Goal: Task Accomplishment & Management: Manage account settings

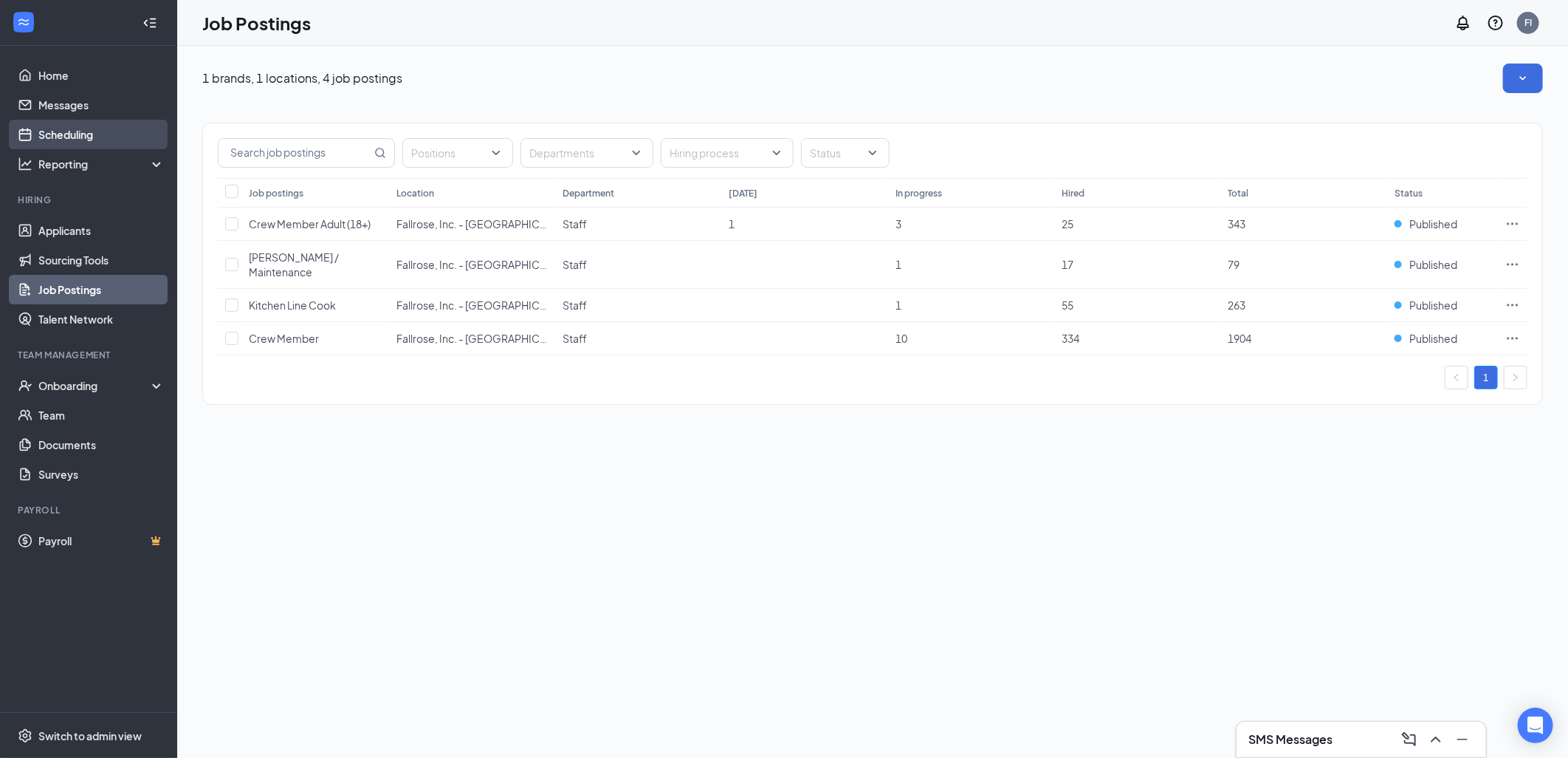
click at [92, 131] on link "Scheduling" at bounding box center [101, 134] width 126 height 29
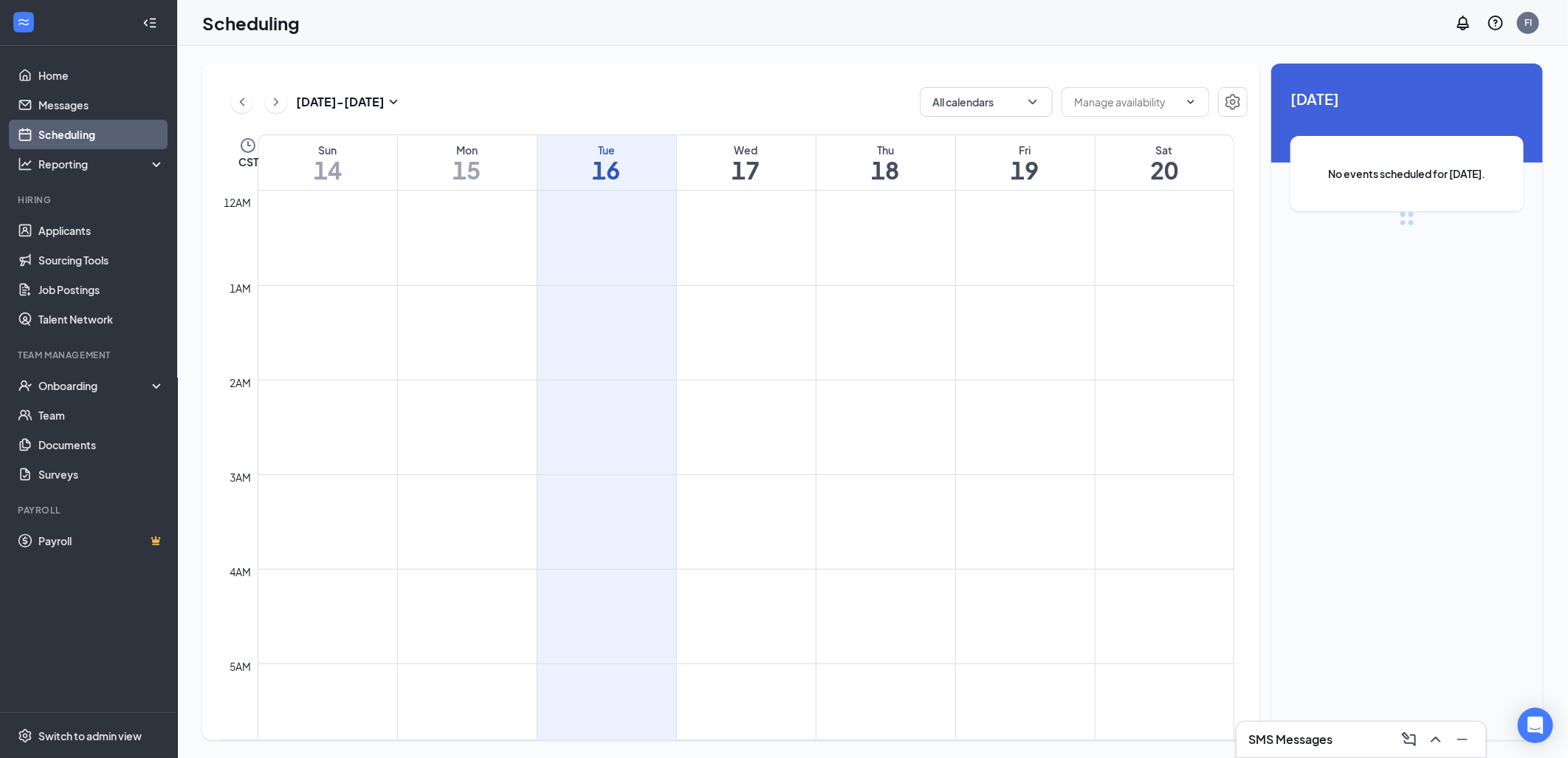
scroll to position [726, 0]
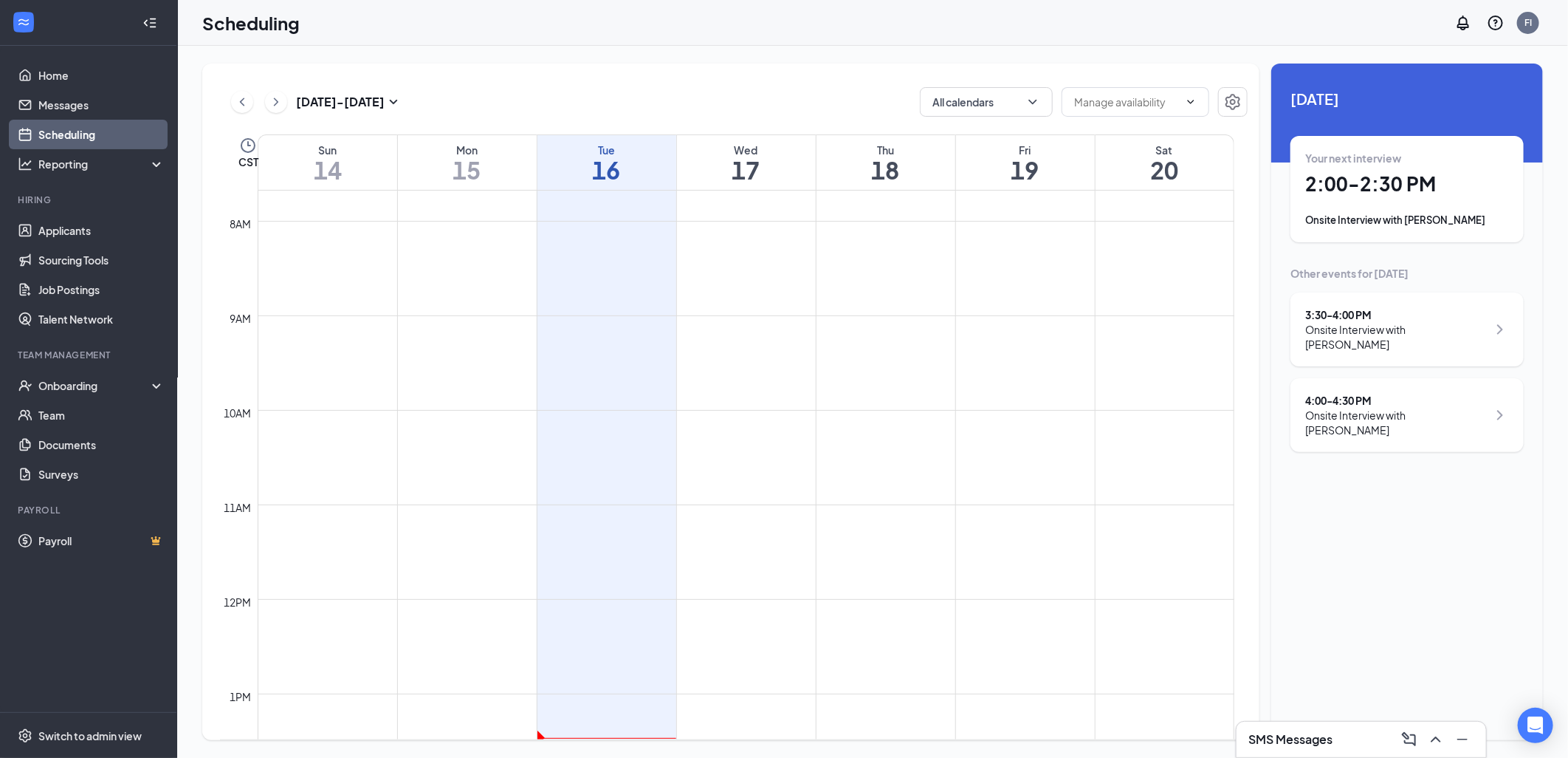
click at [1405, 194] on h1 "2:00 - 2:30 PM" at bounding box center [1407, 183] width 204 height 25
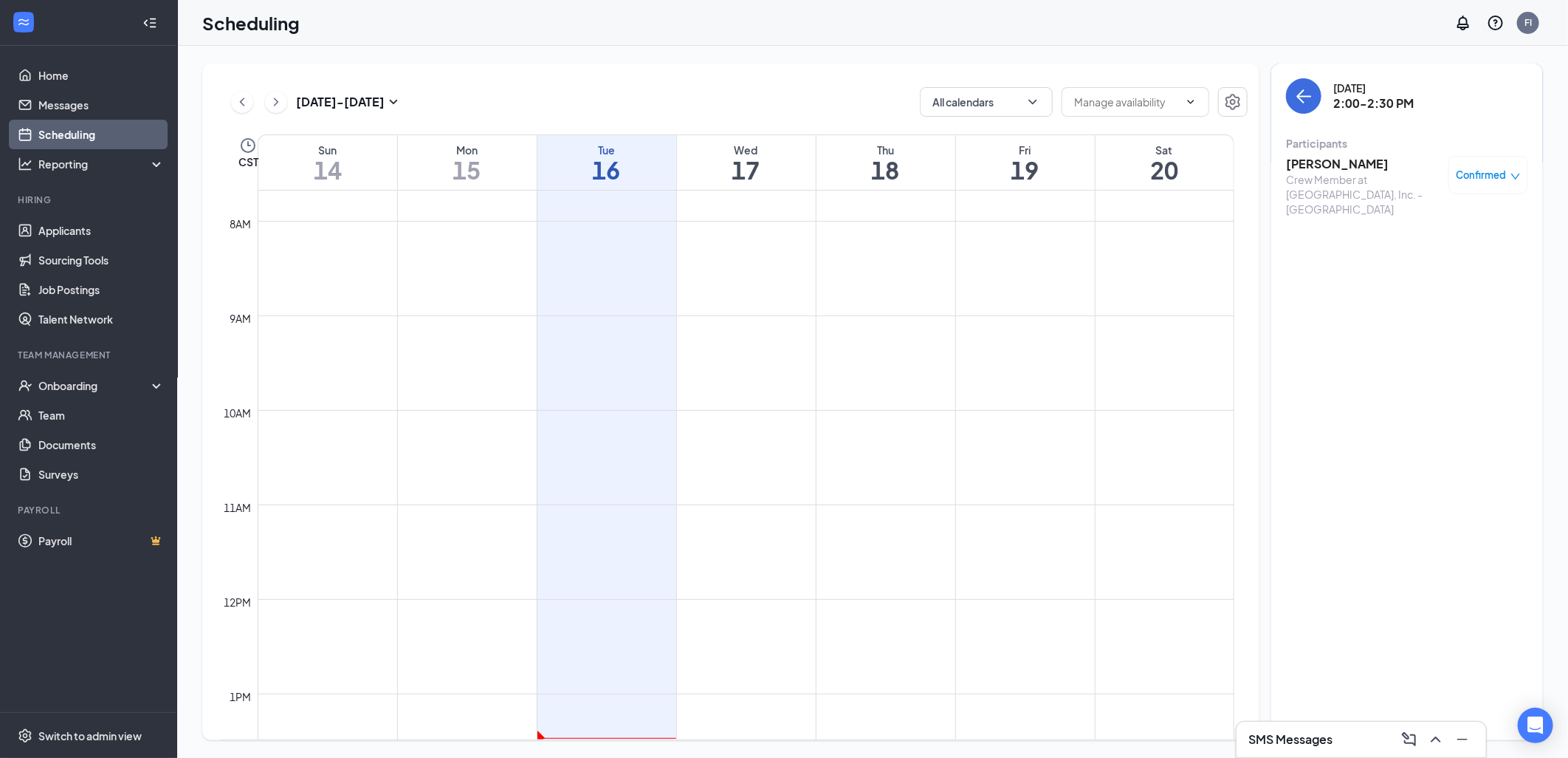
click at [1332, 164] on h3 "[PERSON_NAME]" at bounding box center [1363, 163] width 155 height 16
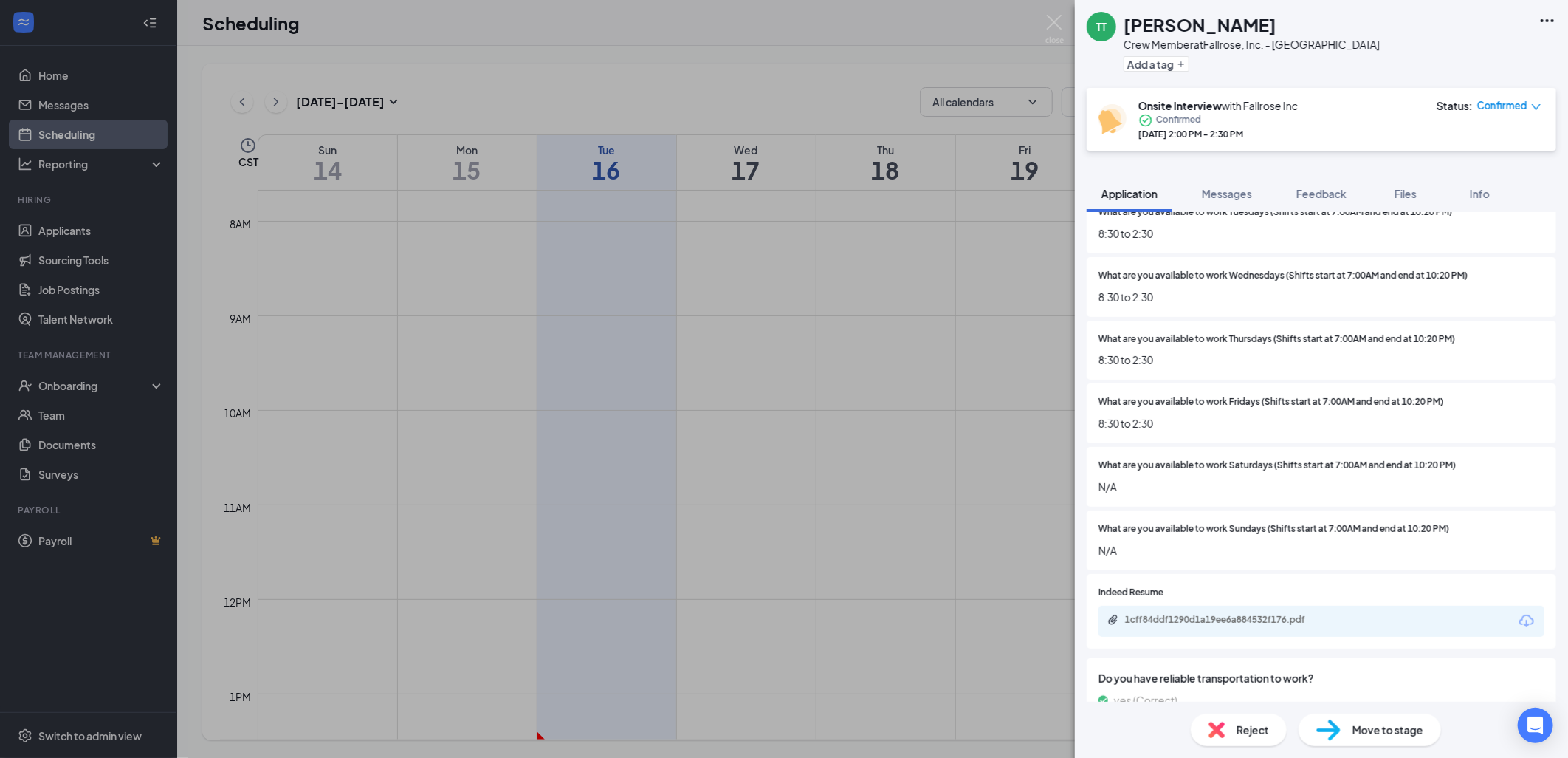
scroll to position [507, 0]
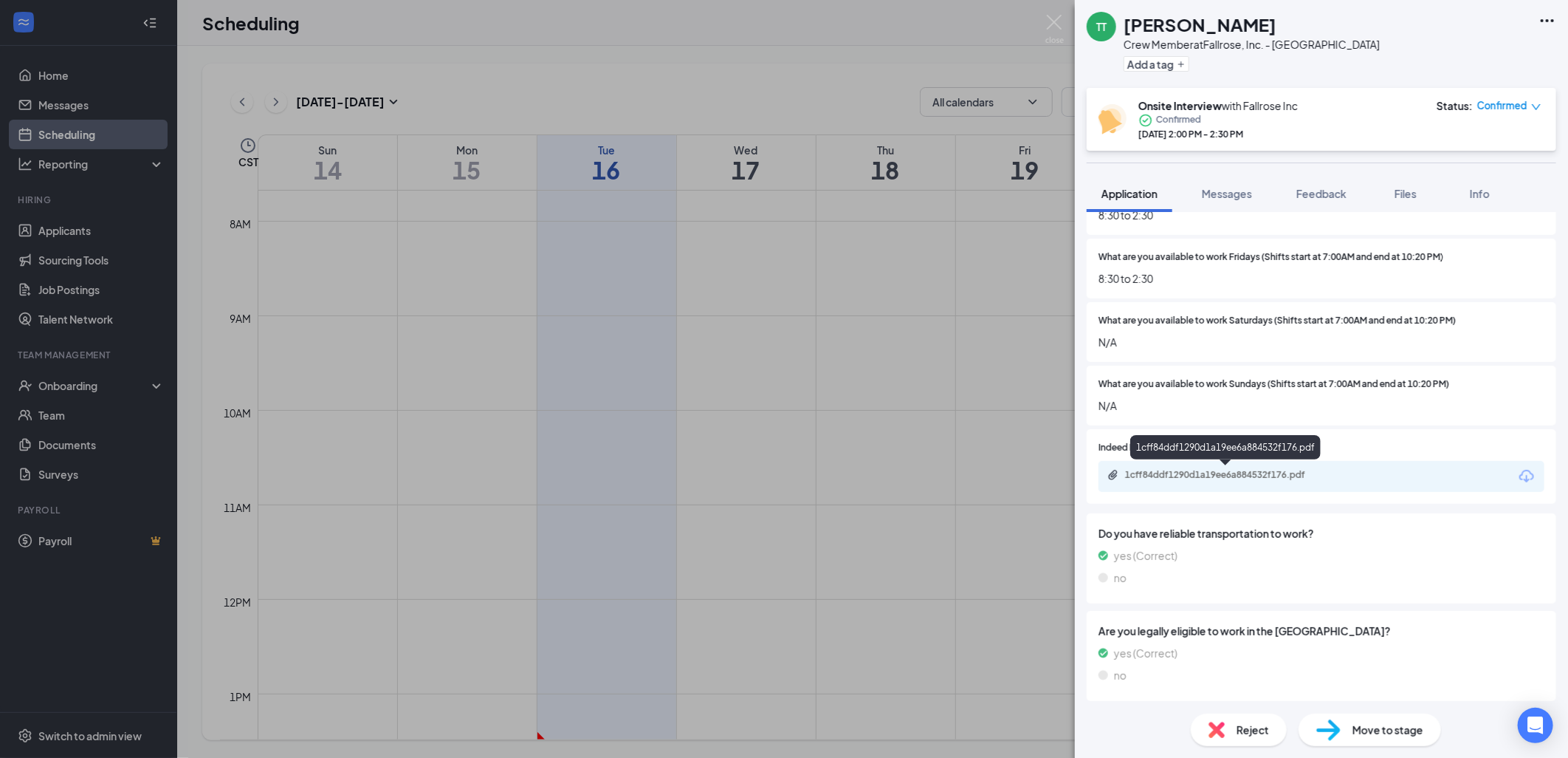
click at [1220, 469] on div "1cff84ddf1290d1a19ee6a884532f176.pdf" at bounding box center [1229, 475] width 207 height 11
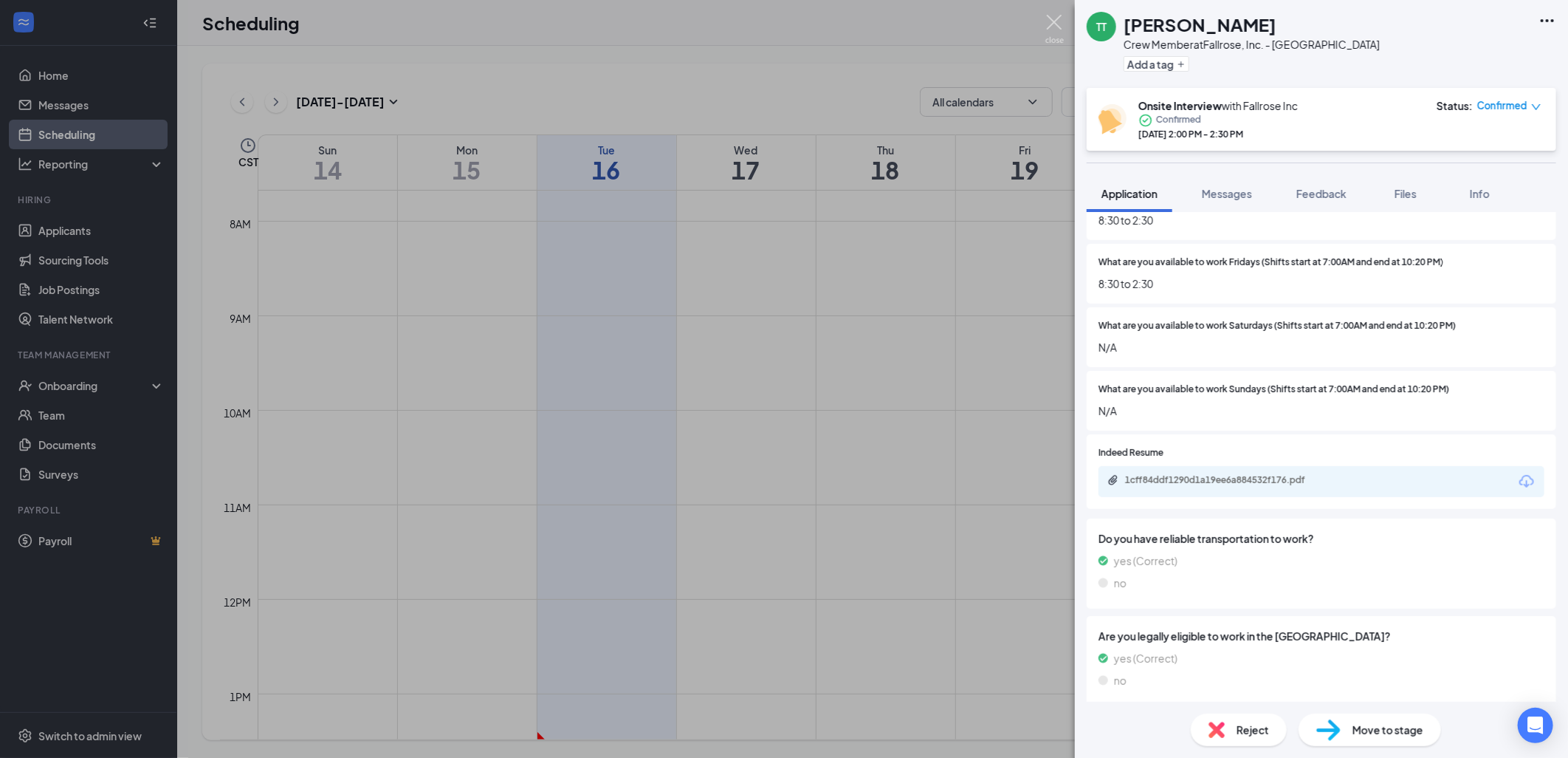
click at [1046, 21] on img at bounding box center [1054, 29] width 18 height 28
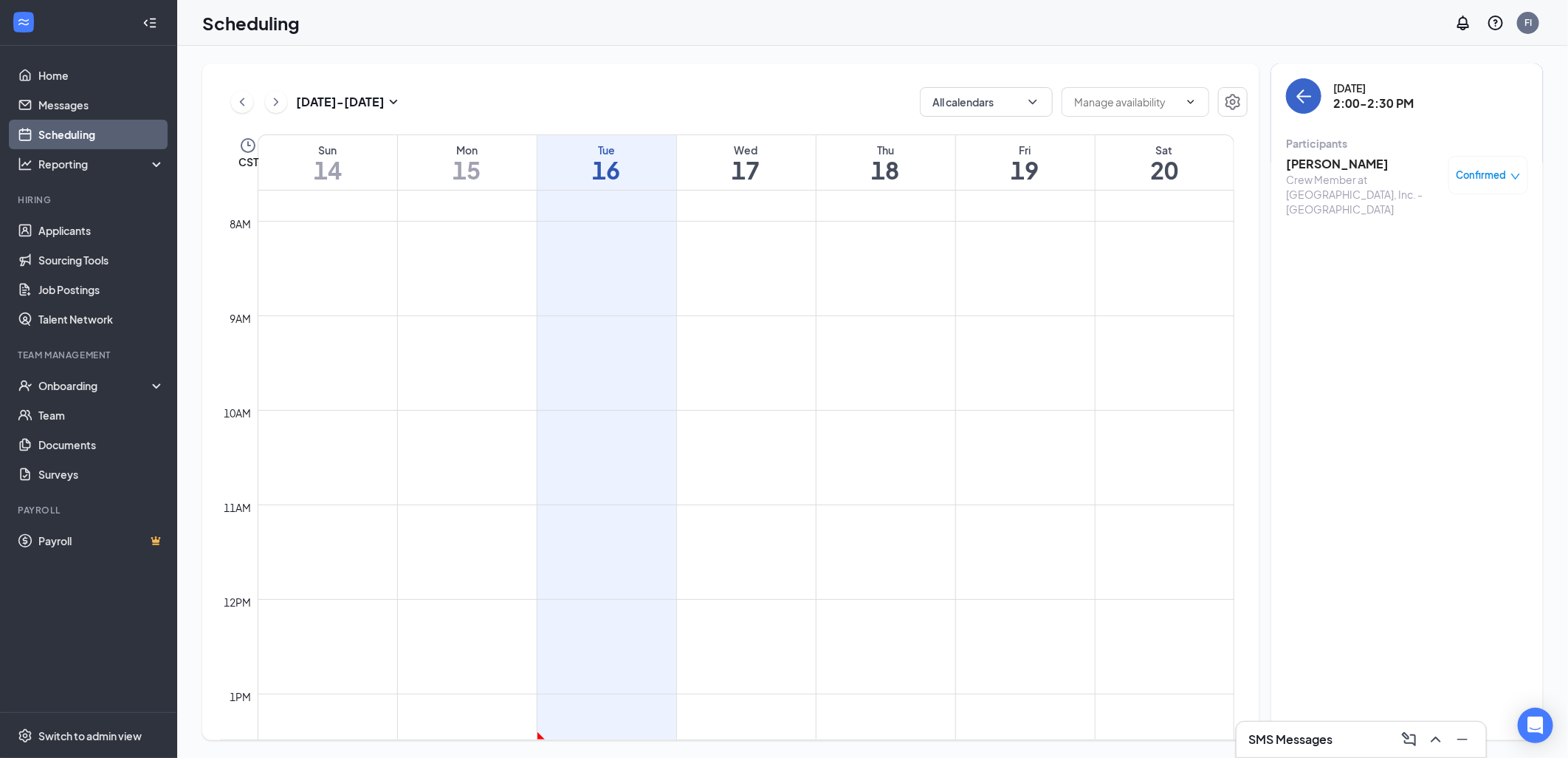
click at [1305, 87] on icon "ArrowLeft" at bounding box center [1304, 96] width 18 height 18
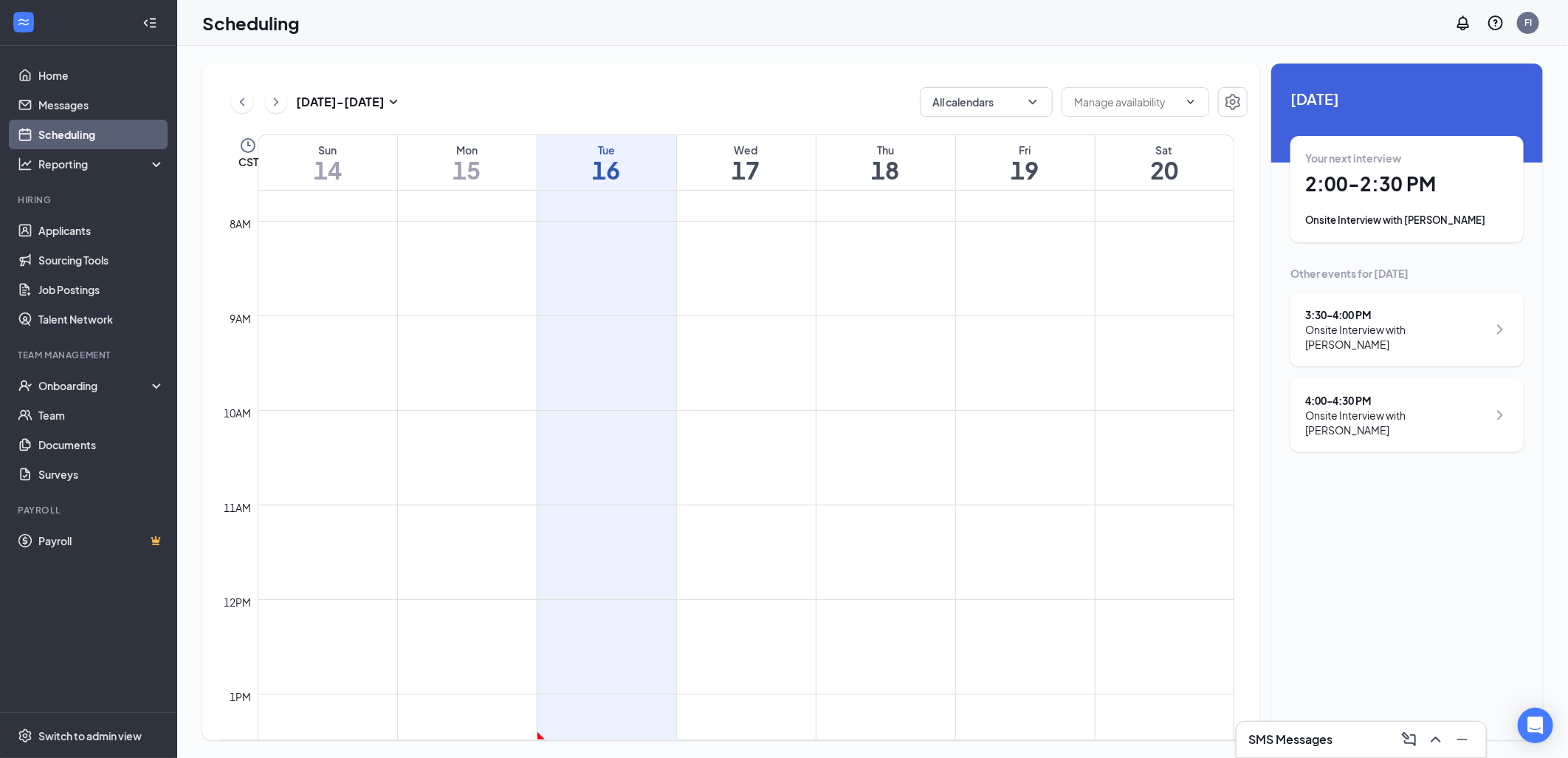
drag, startPoint x: 1444, startPoint y: 317, endPoint x: 1441, endPoint y: 304, distance: 13.3
click at [1443, 314] on div "3:30 - 4:00 PM" at bounding box center [1396, 314] width 182 height 15
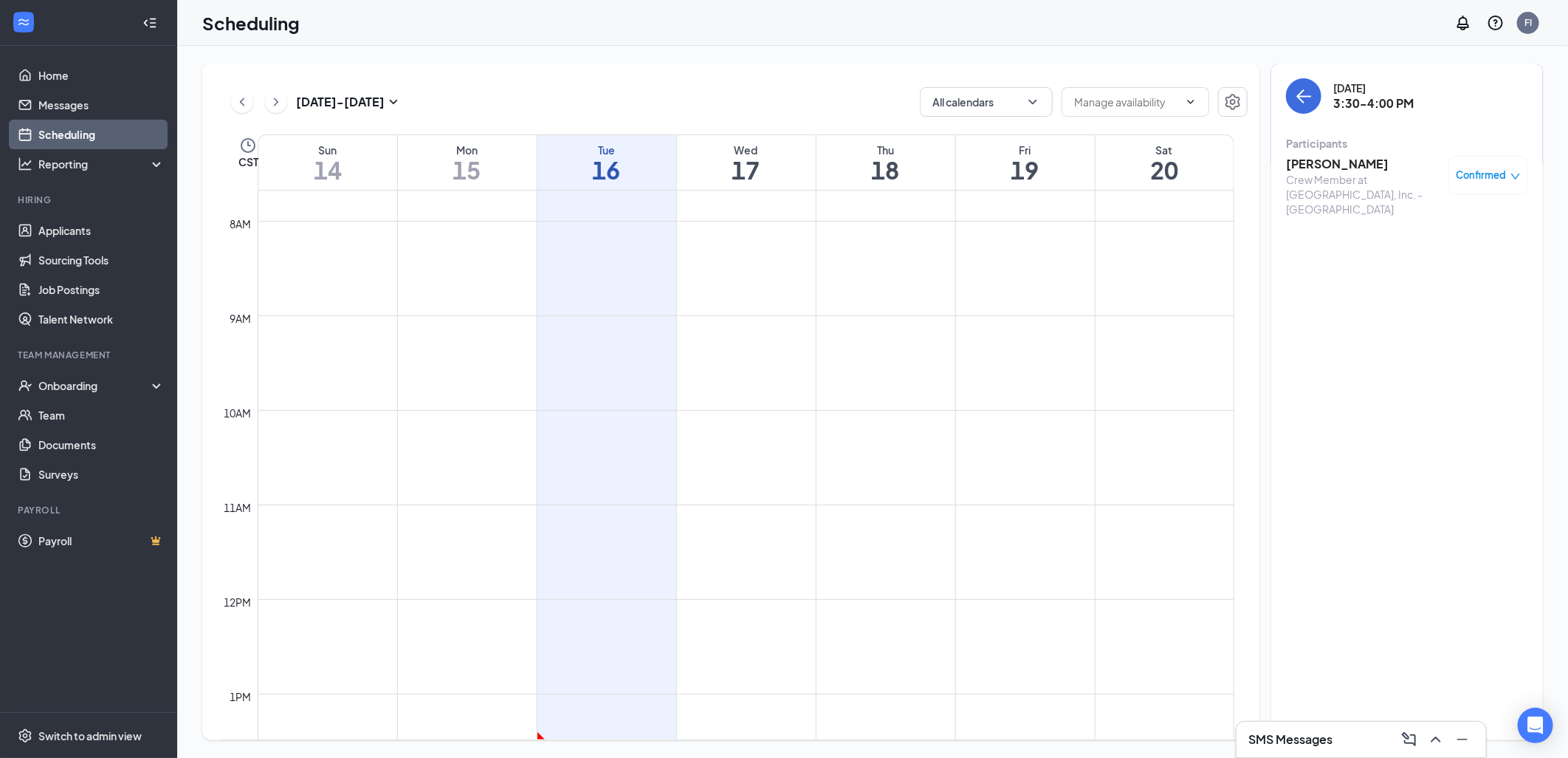
click at [1338, 164] on h3 "[PERSON_NAME]" at bounding box center [1363, 163] width 155 height 16
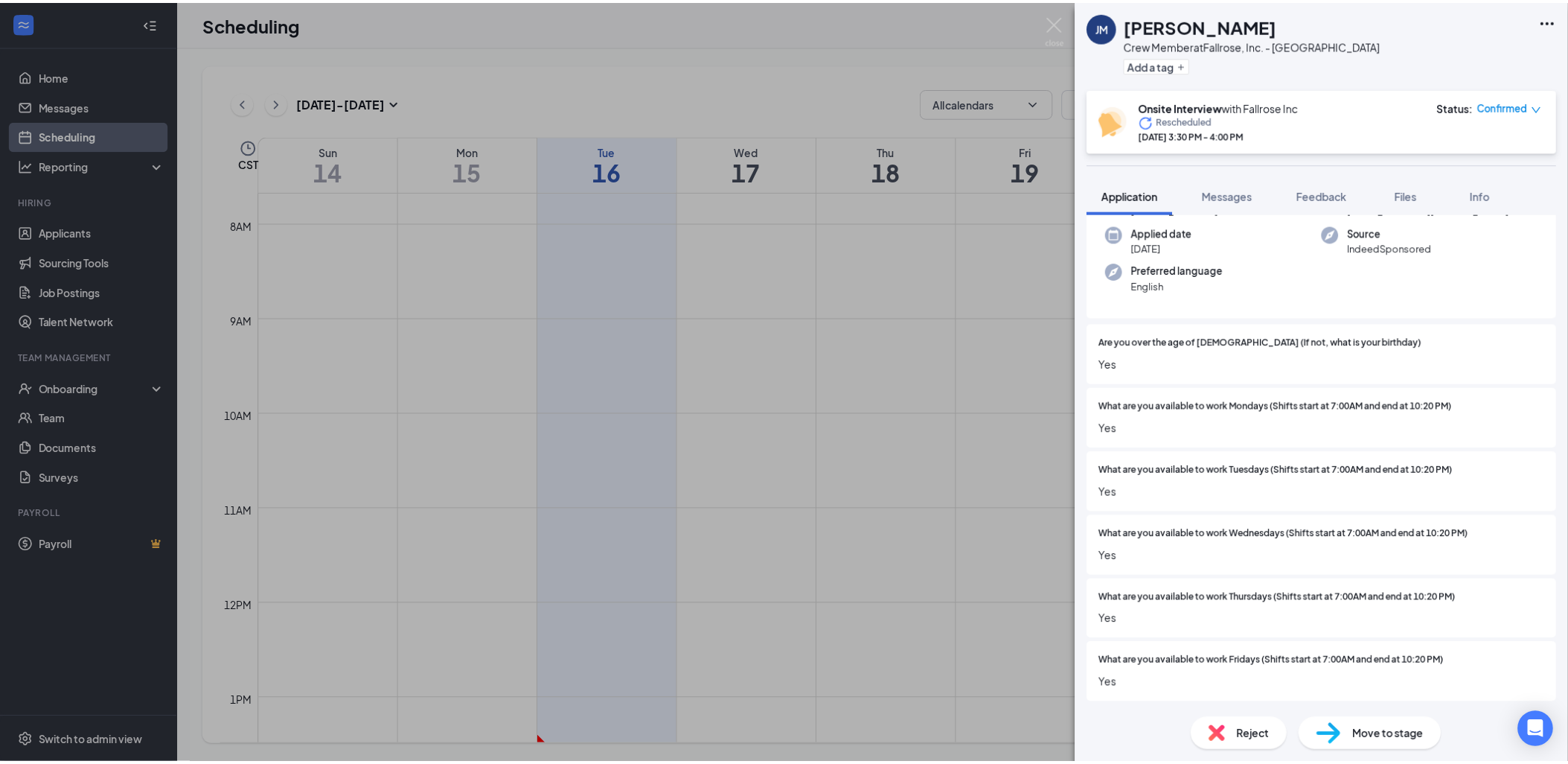
scroll to position [330, 0]
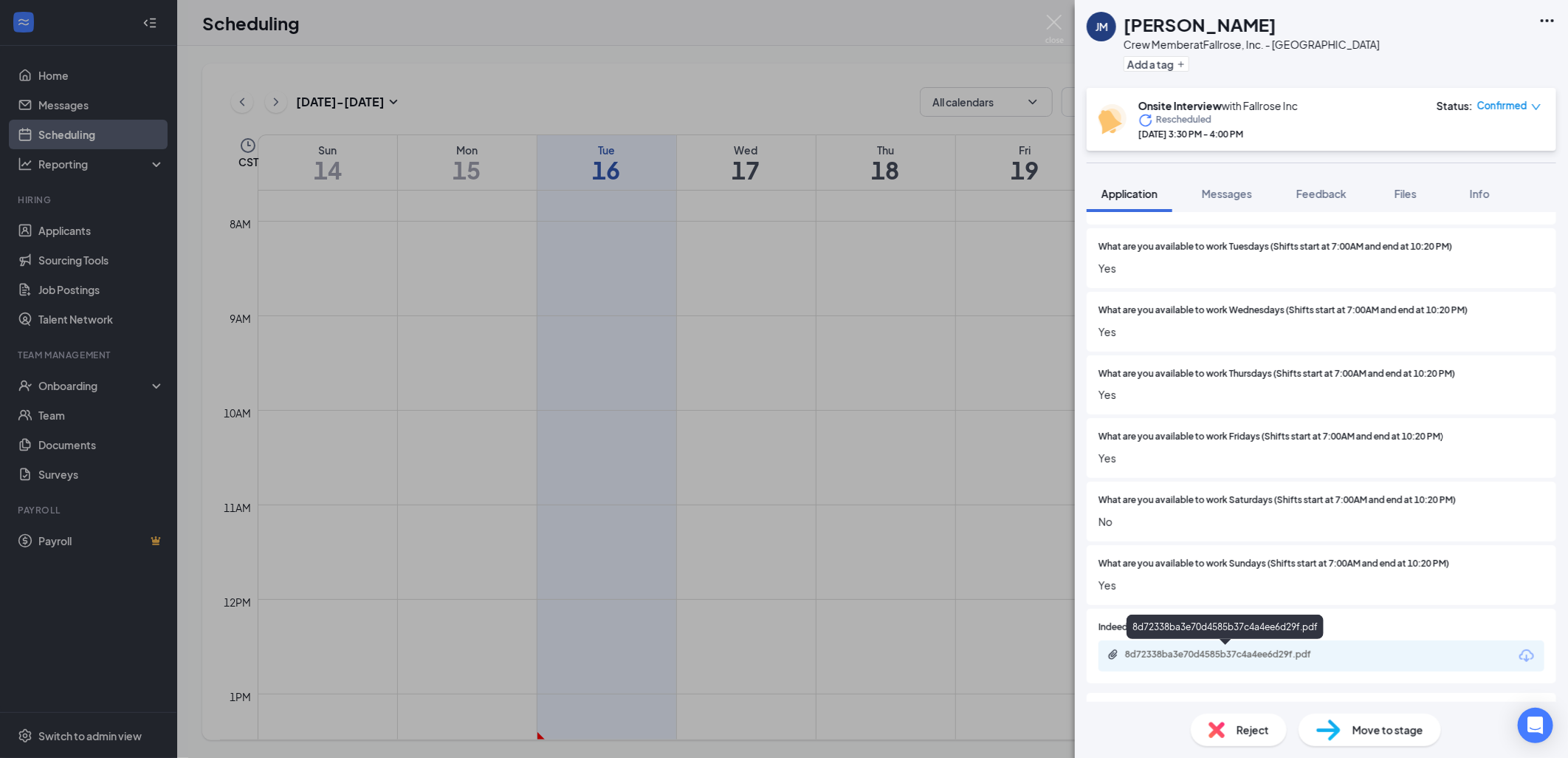
click at [1263, 652] on div "8d72338ba3e70d4585b37c4a4ee6d29f.pdf" at bounding box center [1229, 654] width 207 height 11
click at [1053, 22] on img at bounding box center [1054, 29] width 18 height 28
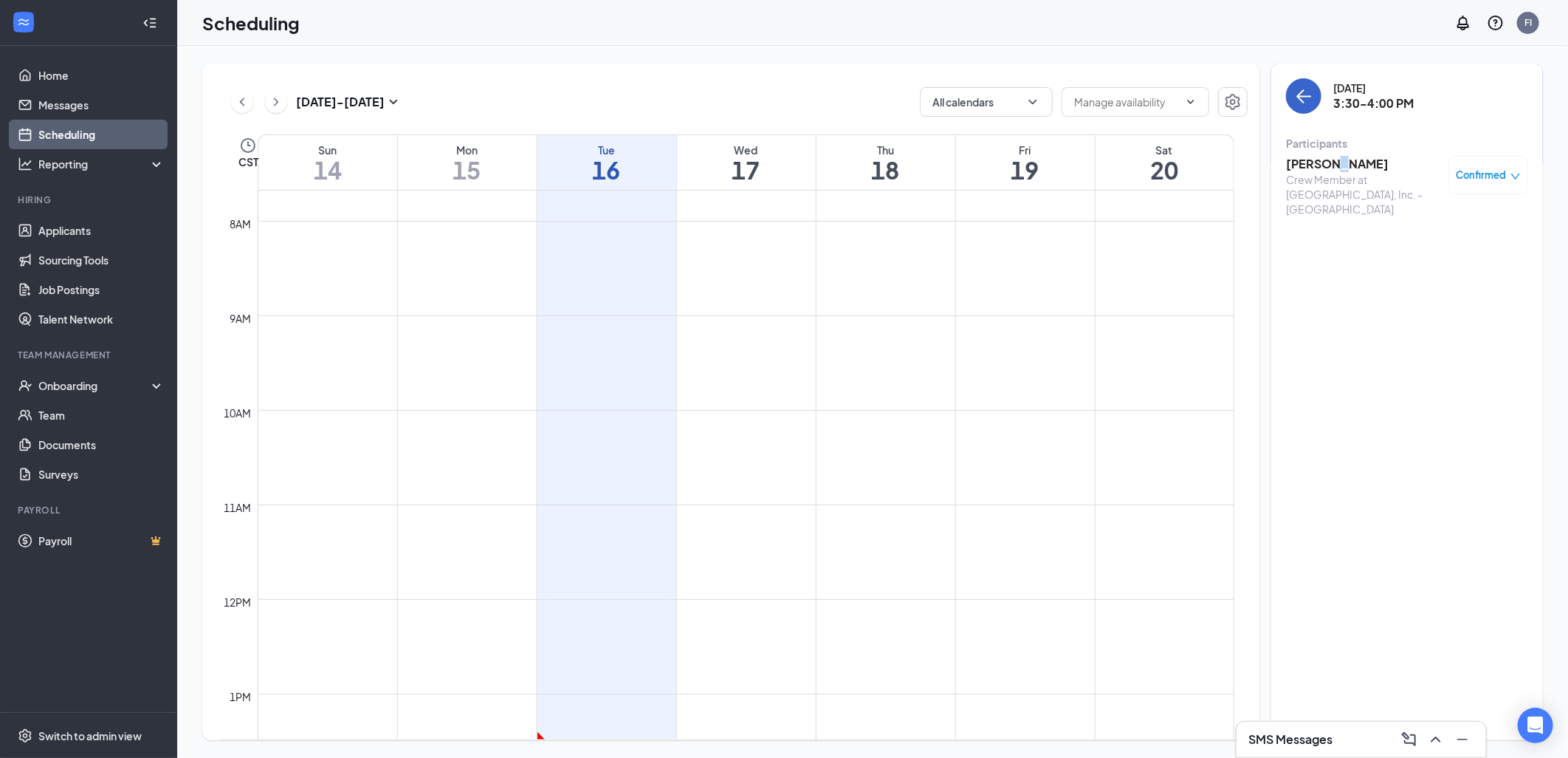
click at [1305, 95] on icon "ArrowLeft" at bounding box center [1304, 96] width 18 height 18
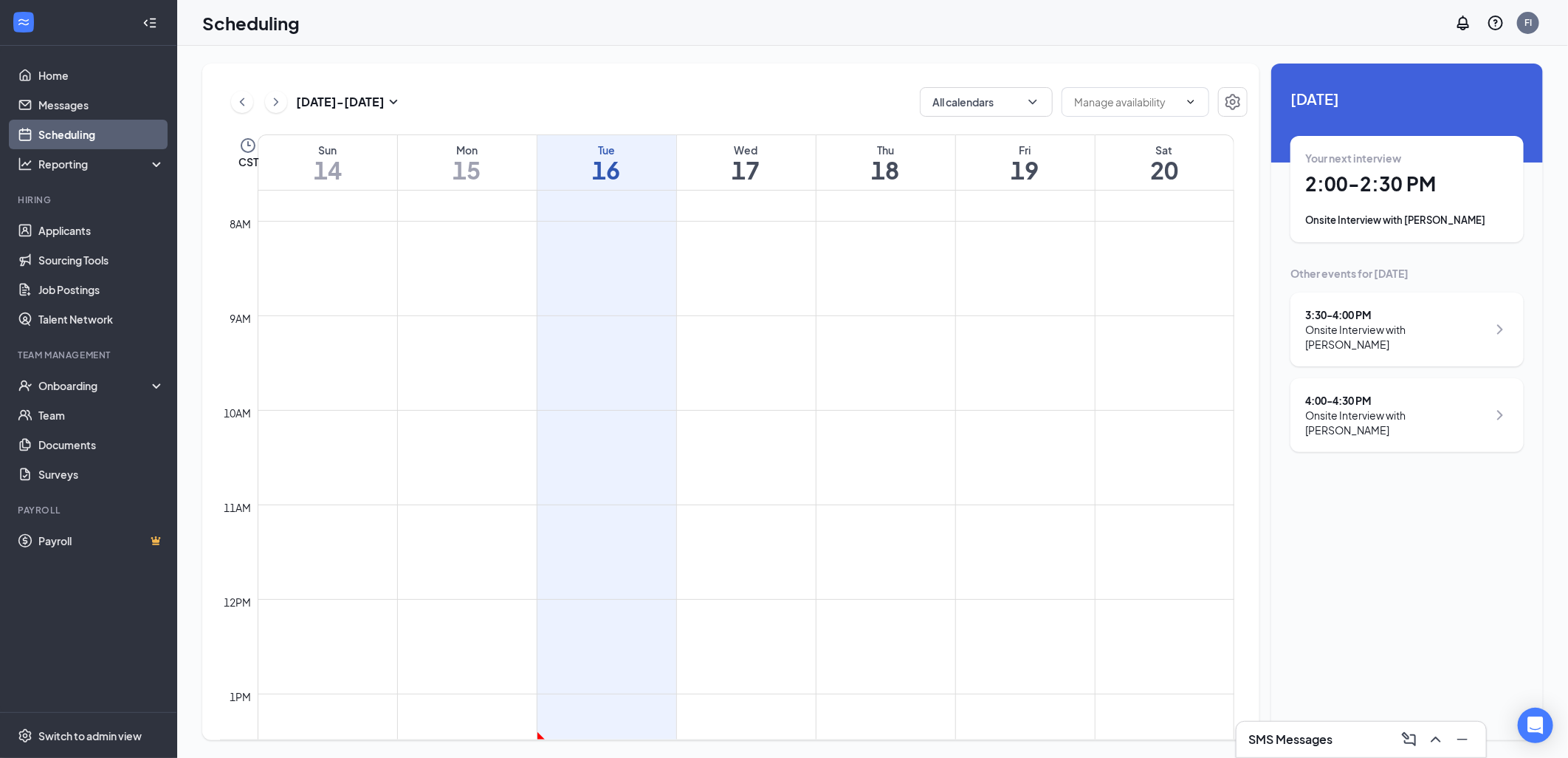
click at [1414, 407] on div "Onsite Interview with [PERSON_NAME]" at bounding box center [1396, 422] width 182 height 29
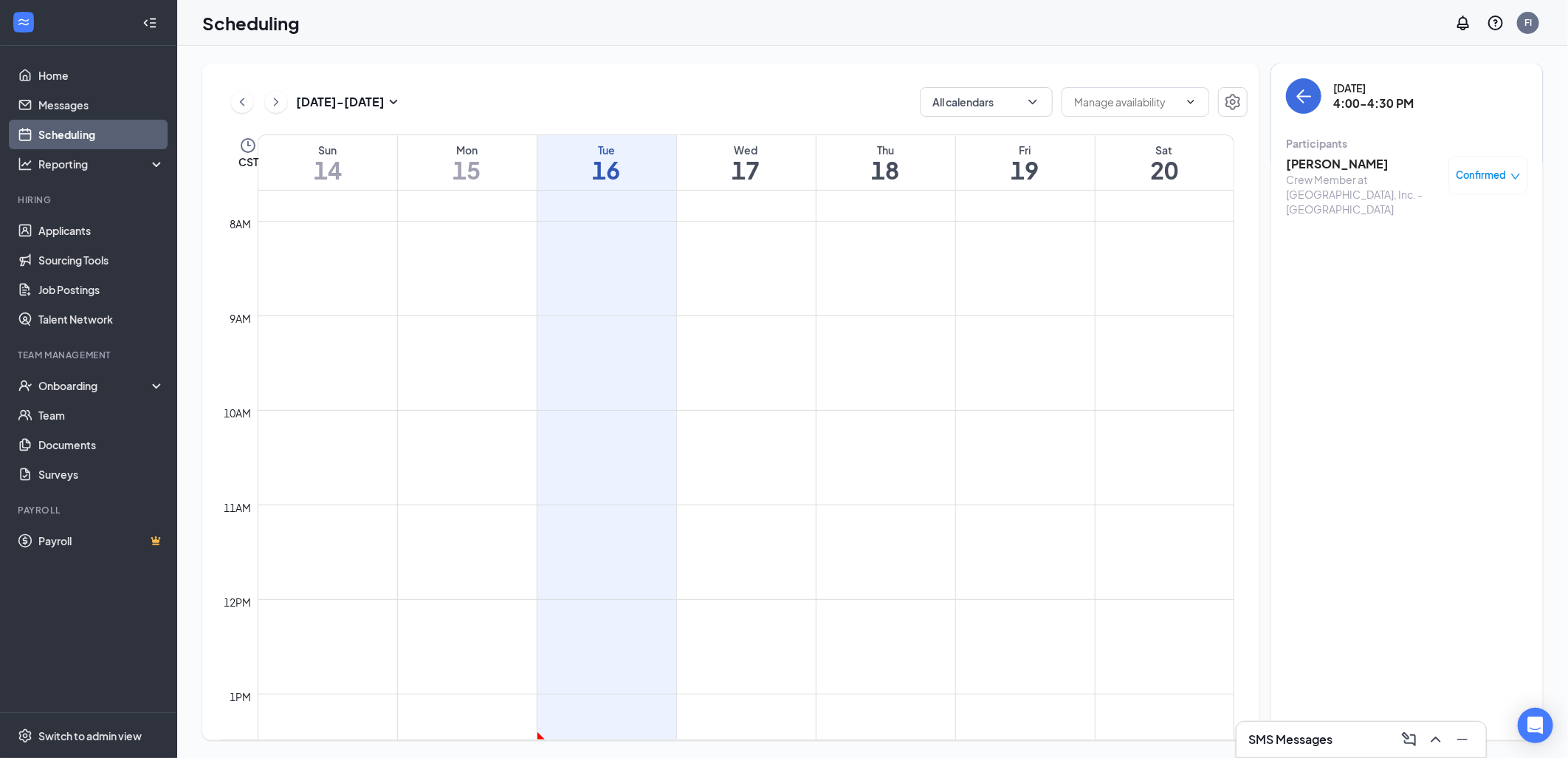
click at [1338, 165] on h3 "[PERSON_NAME]" at bounding box center [1363, 163] width 155 height 16
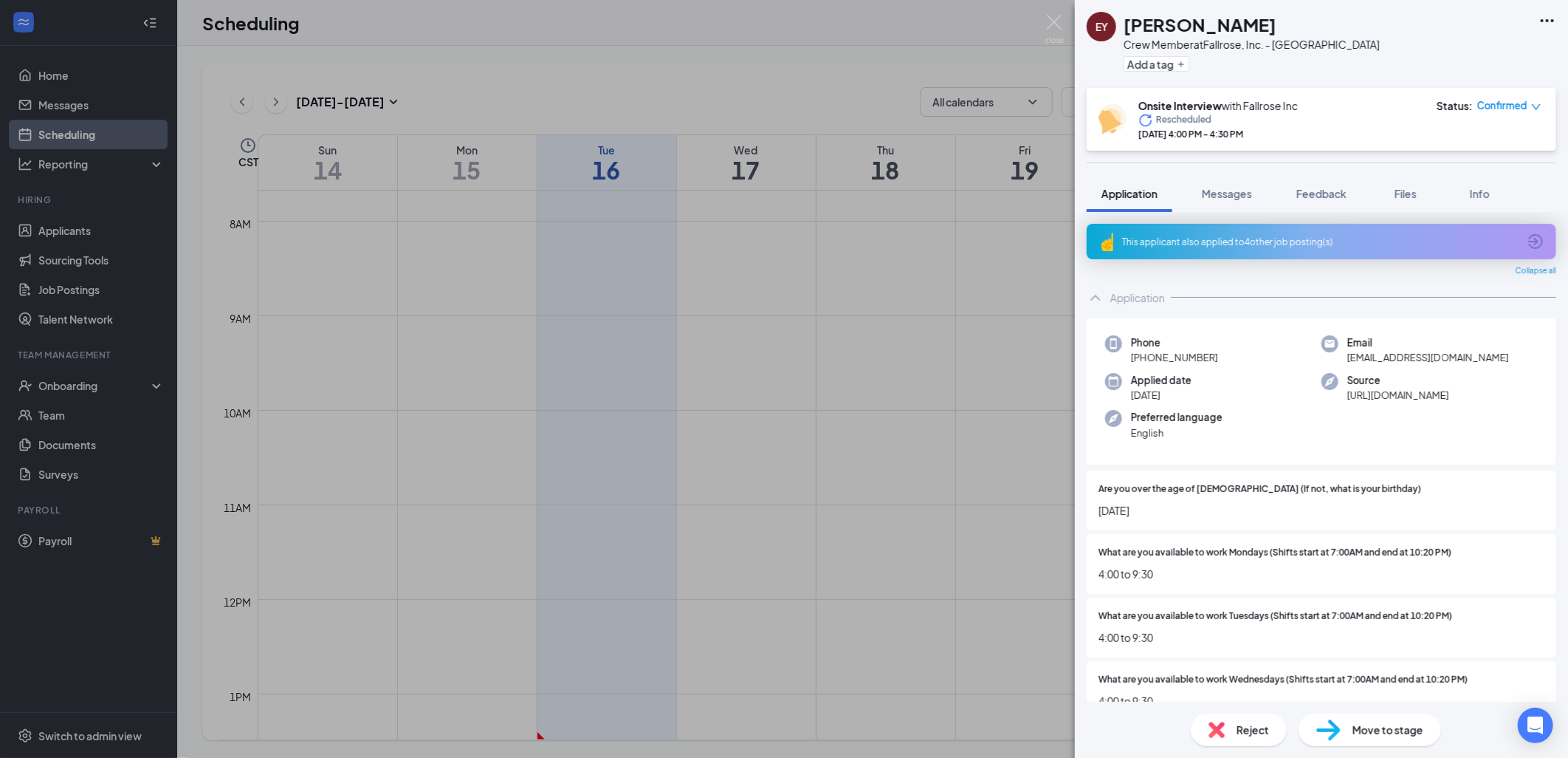
click at [1265, 231] on div "This applicant also applied to 4 other job posting(s)" at bounding box center [1321, 241] width 469 height 35
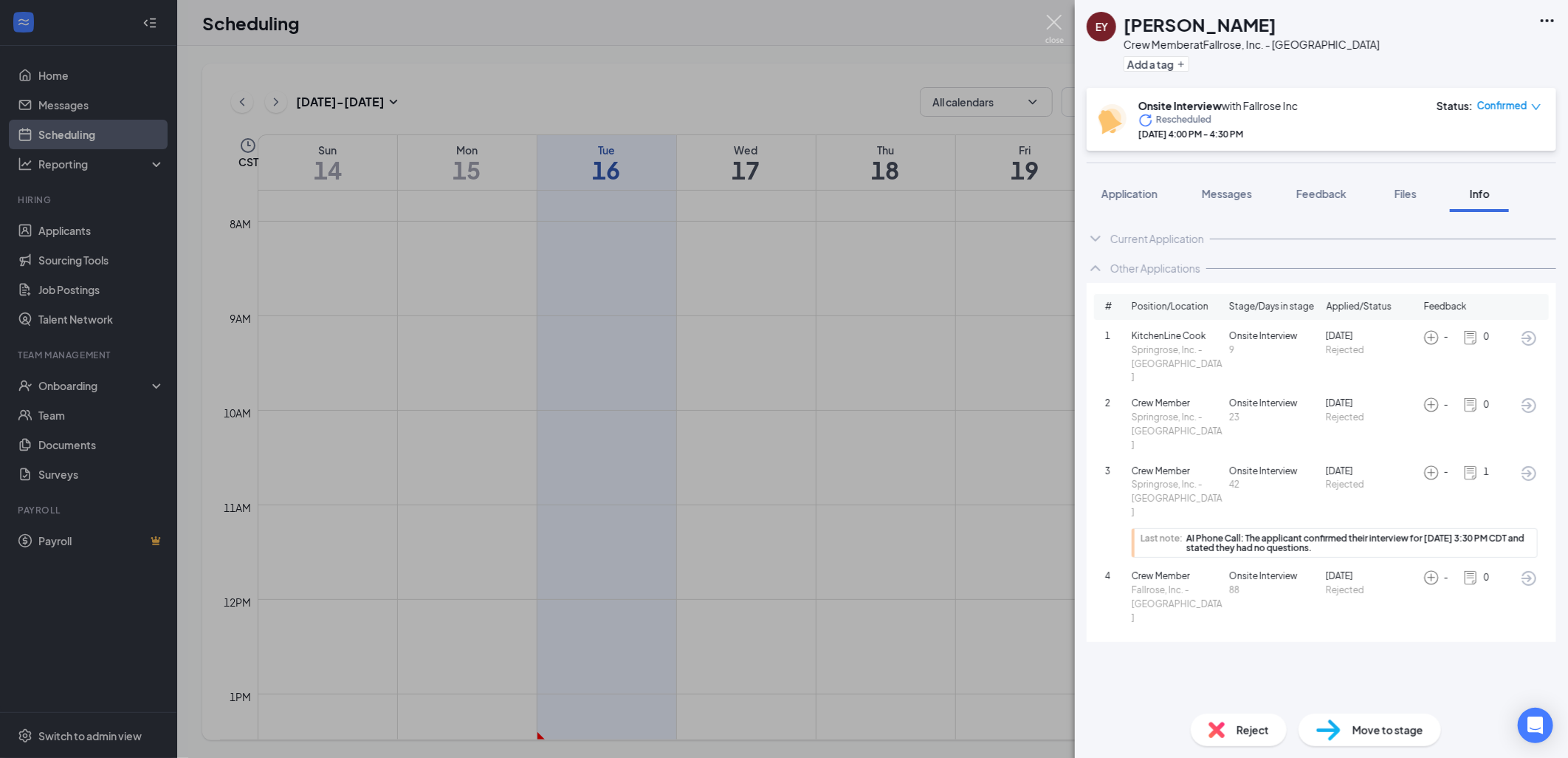
click at [1056, 28] on img at bounding box center [1054, 29] width 18 height 28
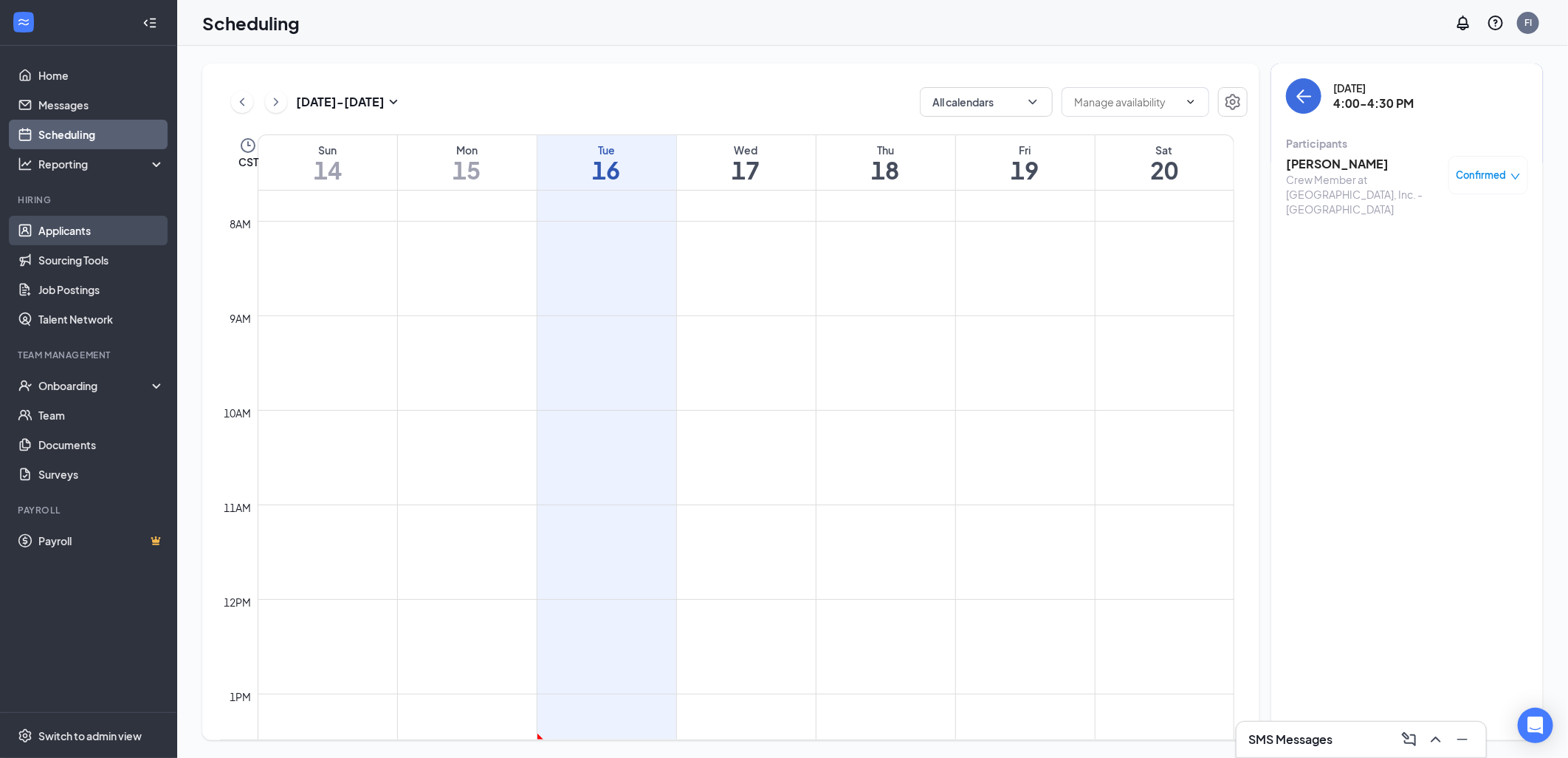
click at [104, 234] on link "Applicants" at bounding box center [101, 230] width 126 height 29
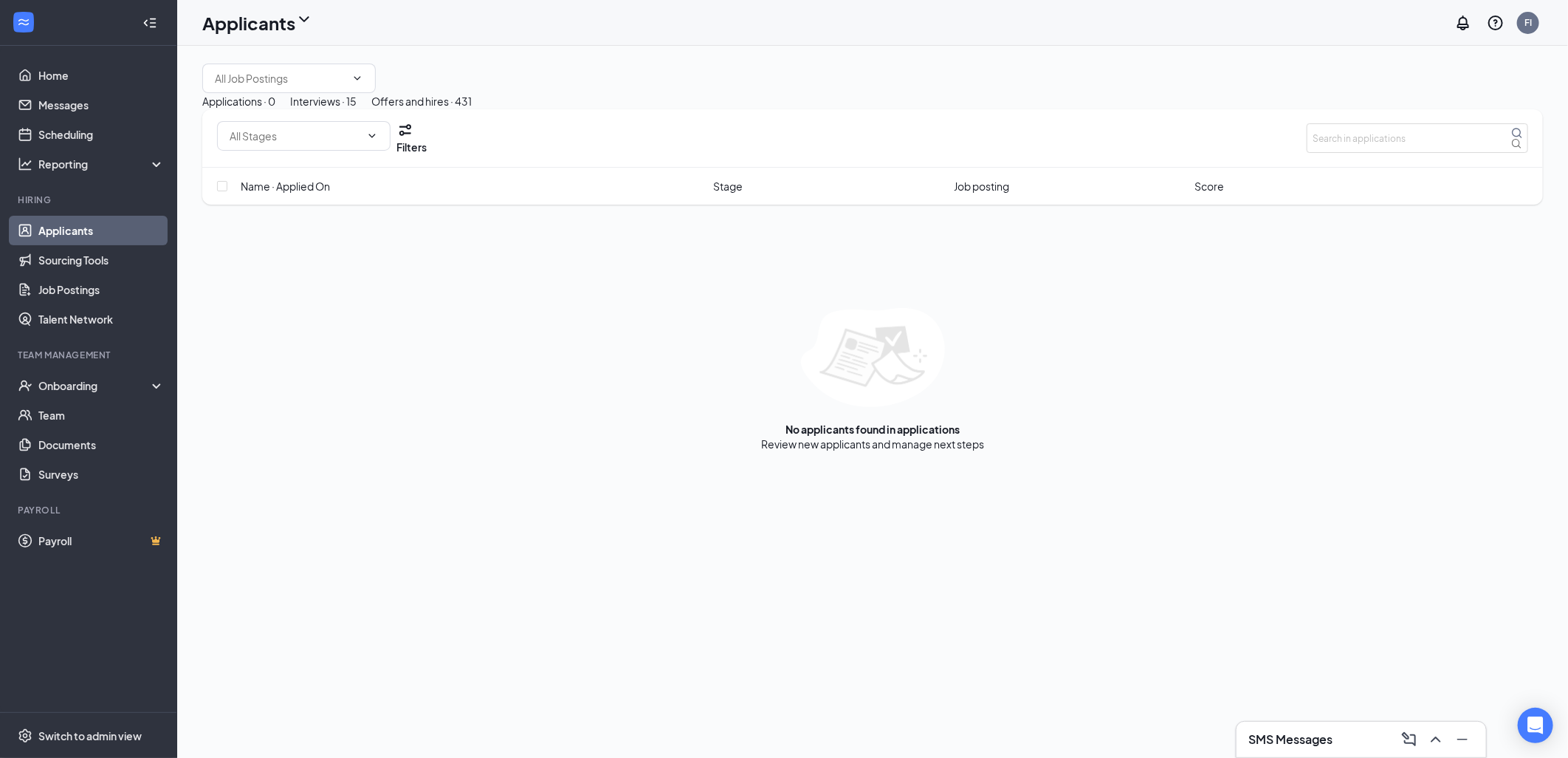
click at [356, 109] on div "Interviews · 15" at bounding box center [324, 101] width 66 height 16
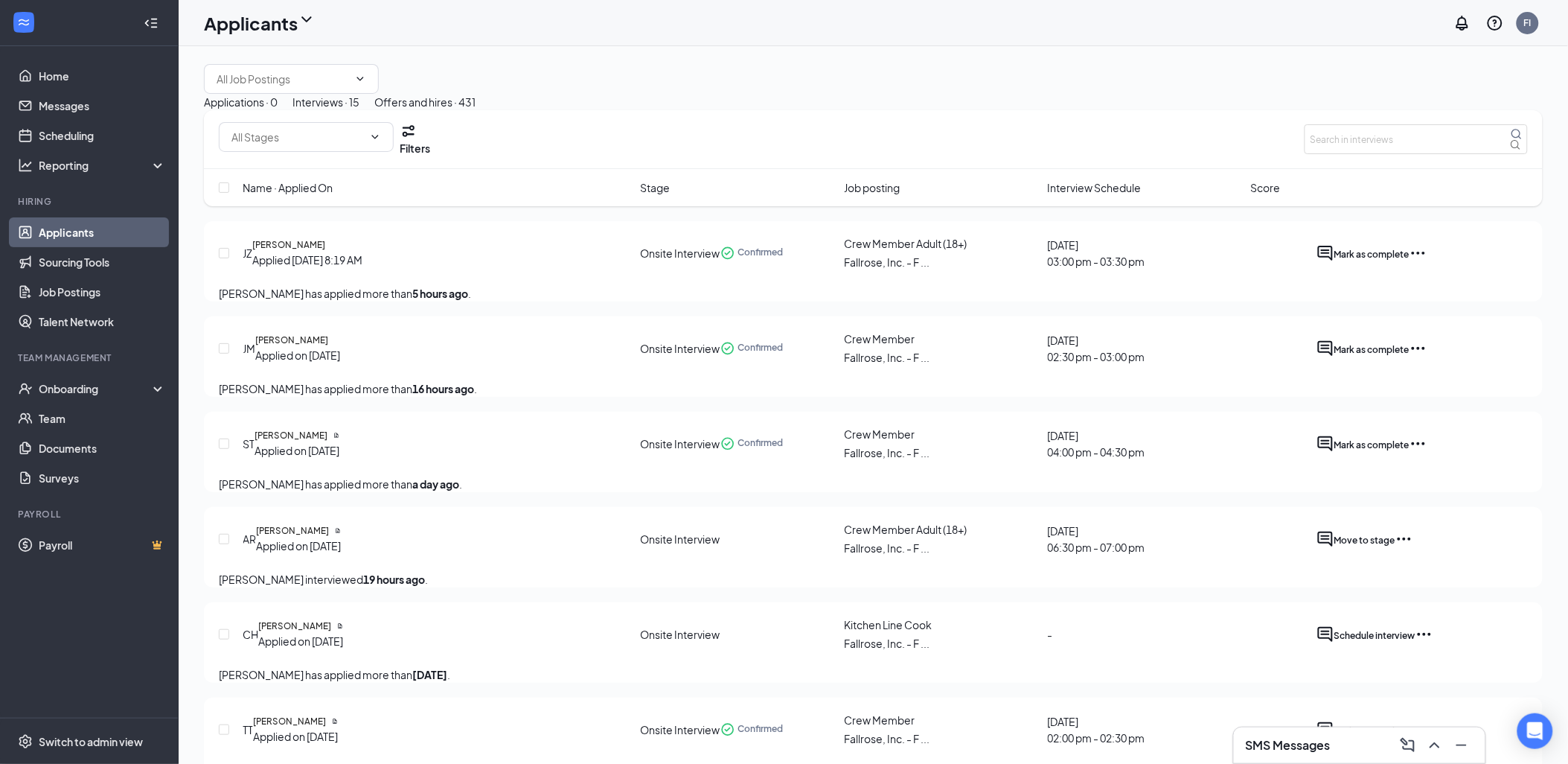
click at [1070, 195] on span "Interview Schedule" at bounding box center [1095, 187] width 94 height 16
click at [1088, 195] on span "Interview Schedule" at bounding box center [1095, 187] width 94 height 16
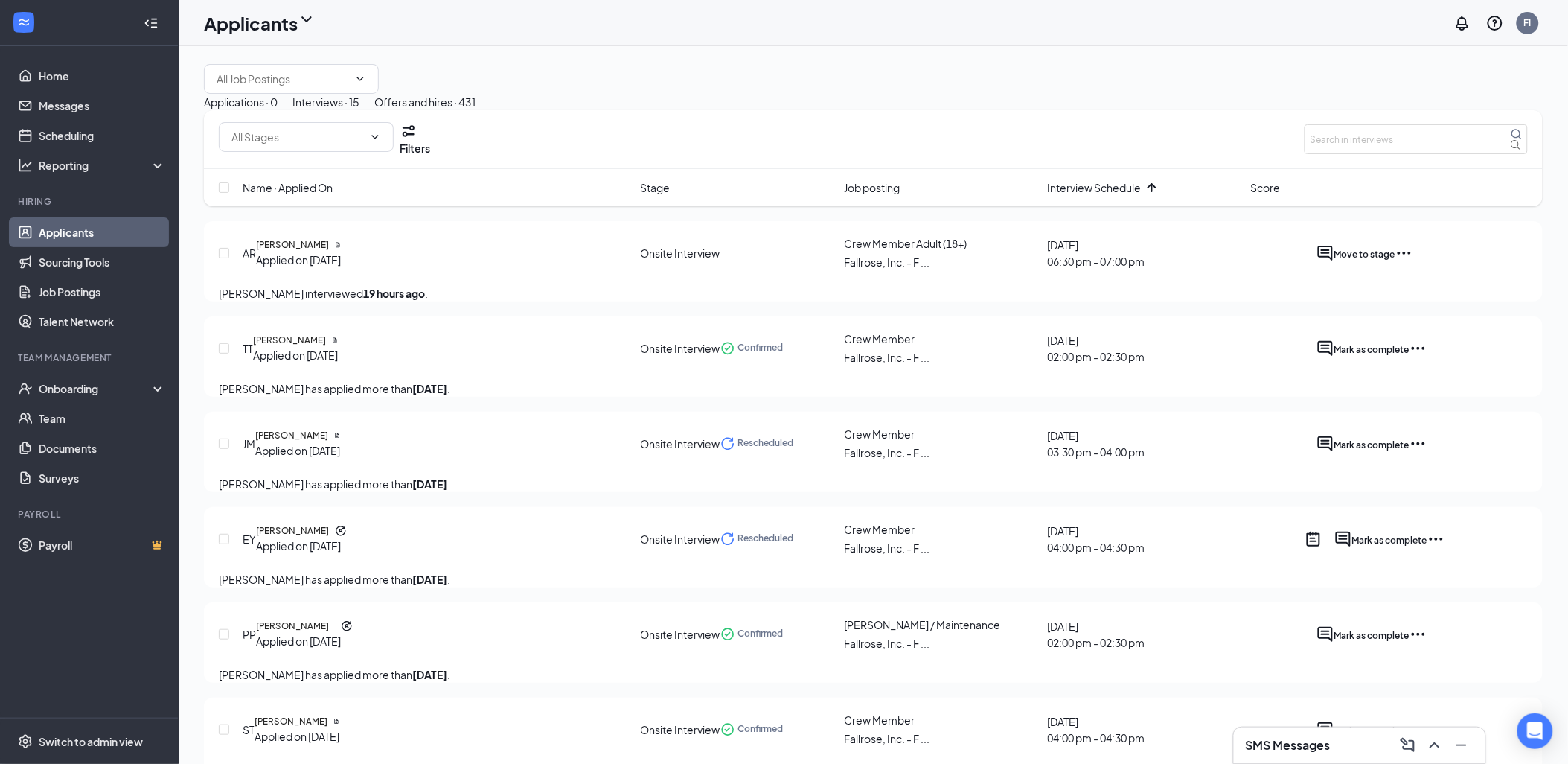
click at [1413, 262] on icon "Ellipses" at bounding box center [1404, 253] width 18 height 18
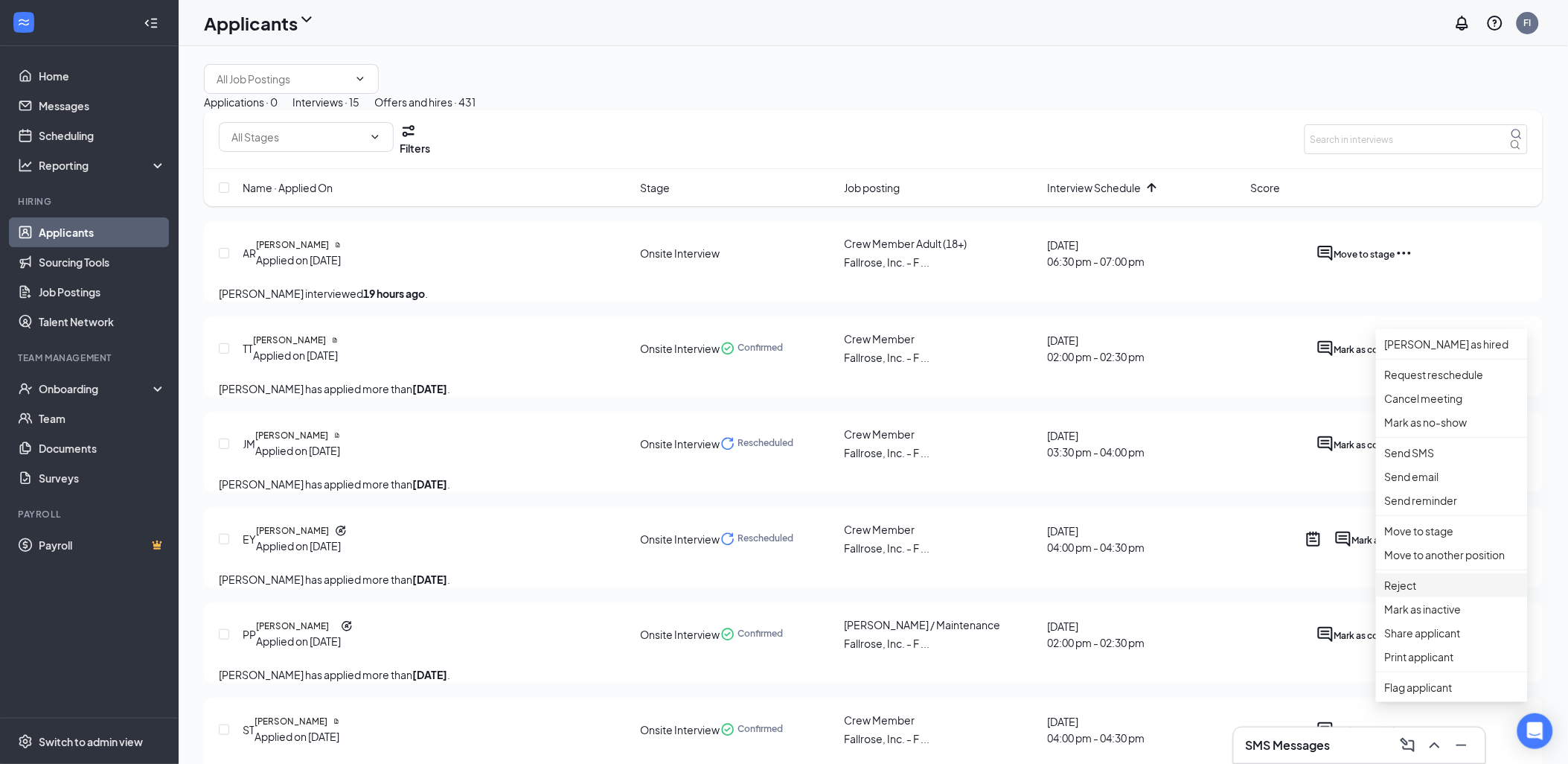
click at [1424, 594] on p "Reject" at bounding box center [1452, 584] width 134 height 16
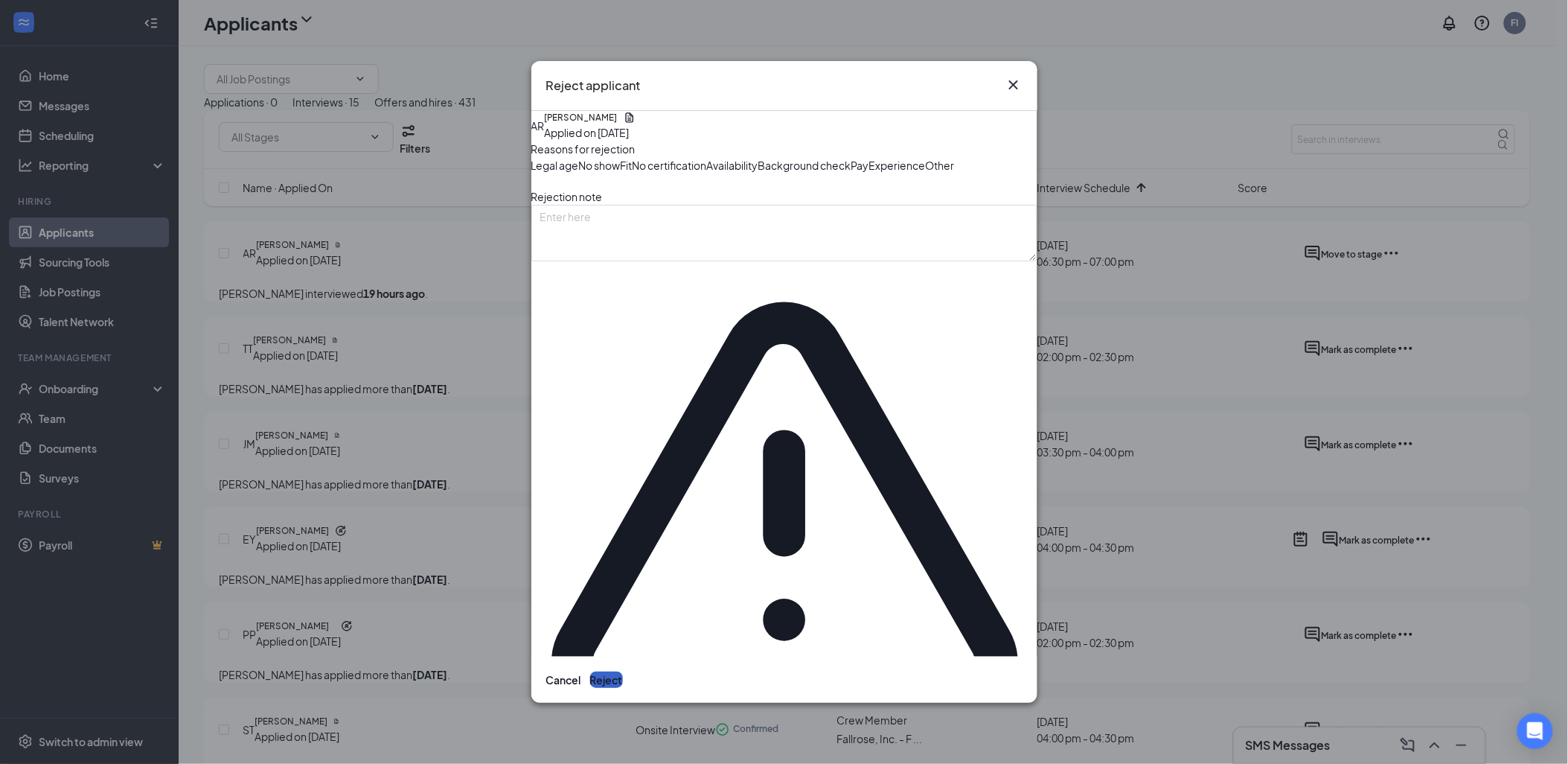
click at [623, 671] on button "Reject" at bounding box center [606, 679] width 33 height 16
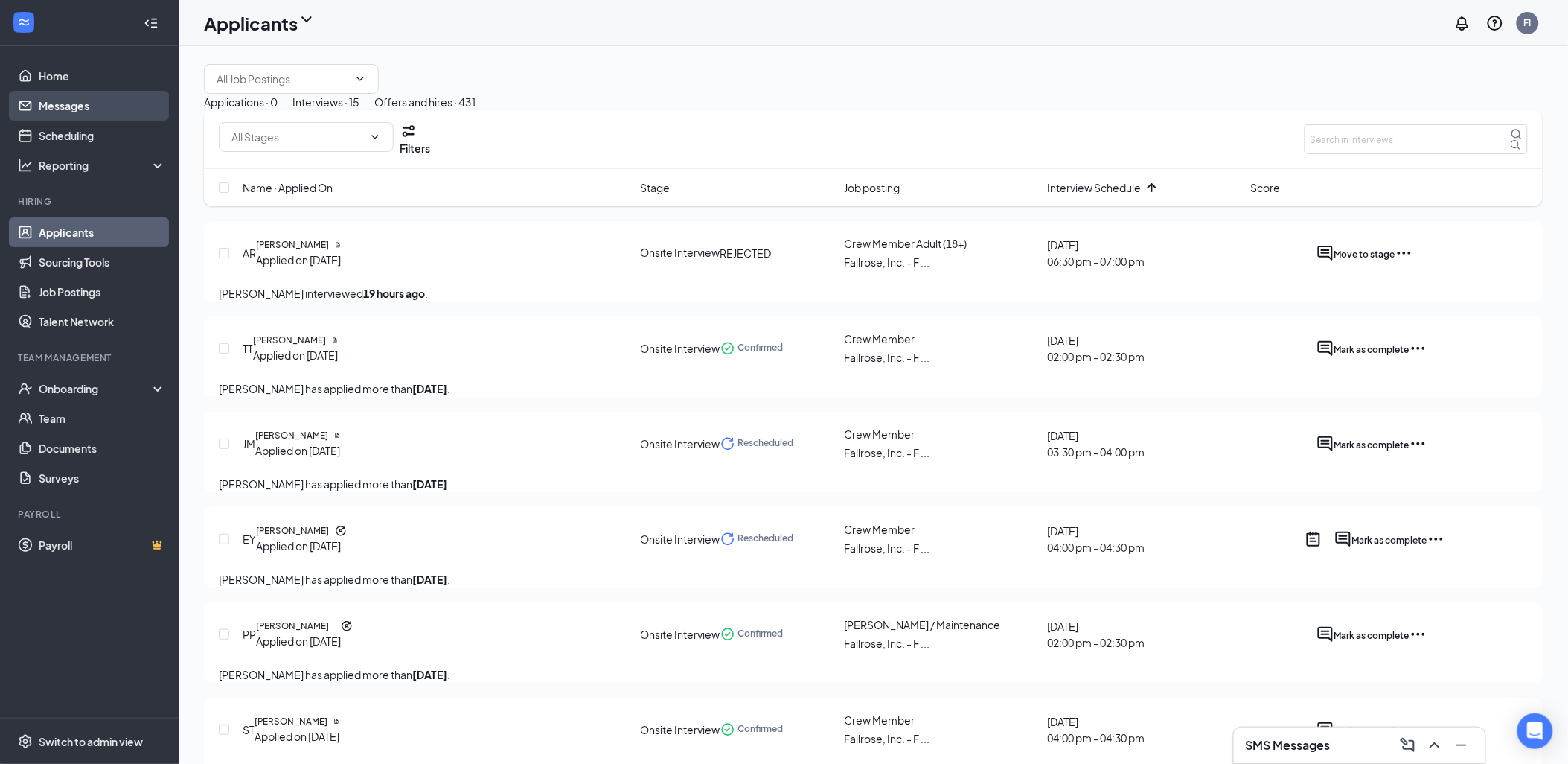
click at [108, 108] on link "Messages" at bounding box center [101, 105] width 127 height 30
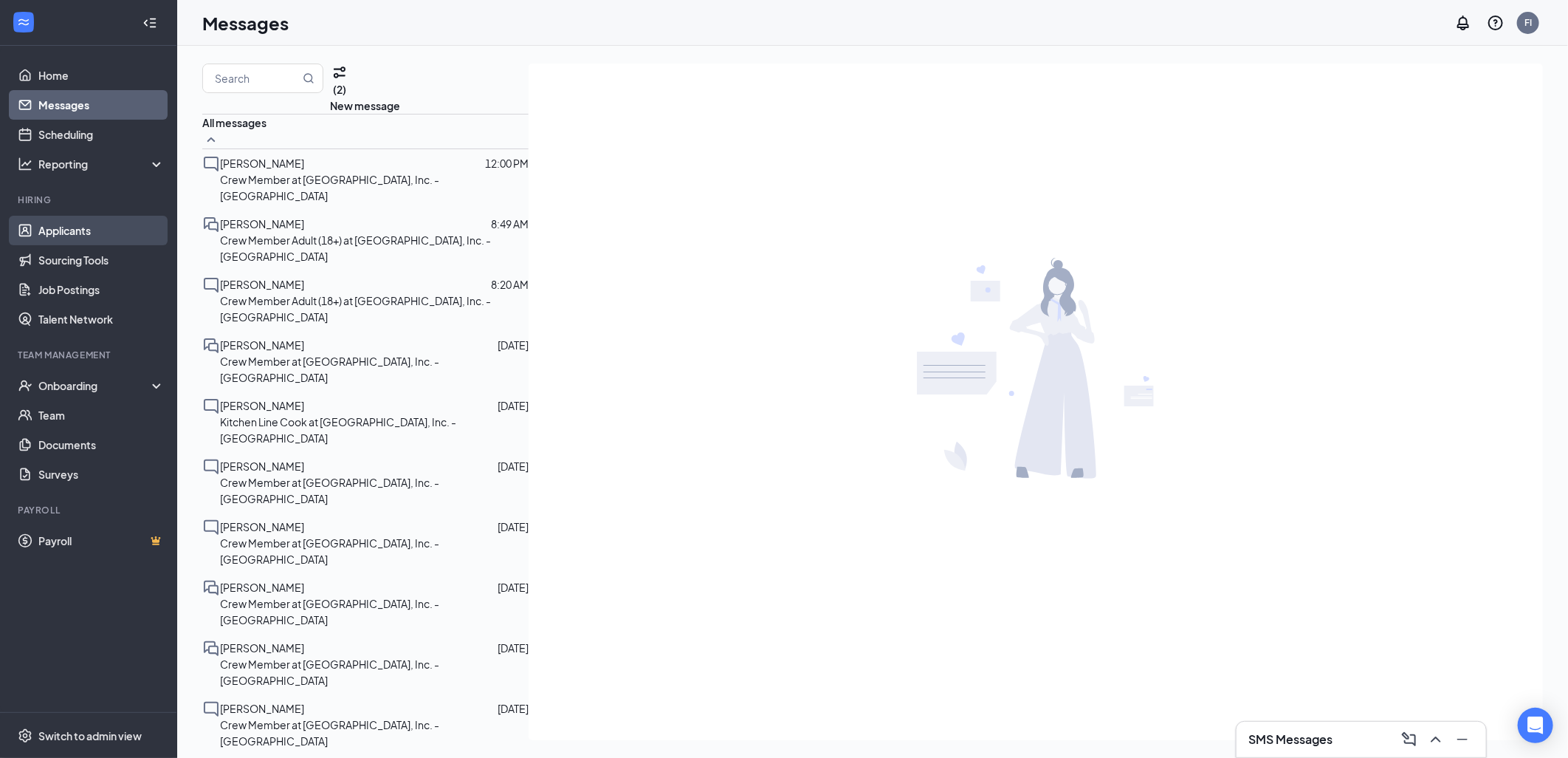
click at [77, 232] on link "Applicants" at bounding box center [101, 230] width 126 height 29
